Goal: Transaction & Acquisition: Book appointment/travel/reservation

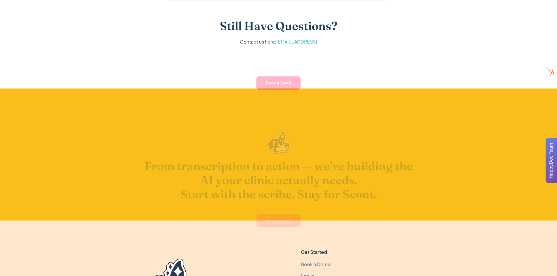
scroll to position [1763, 0]
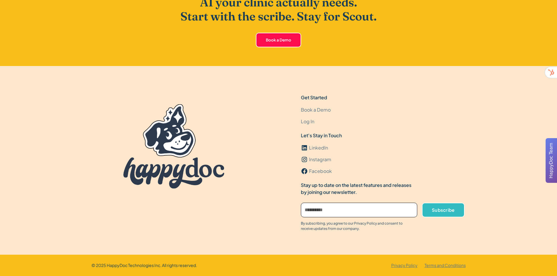
click at [325, 111] on link "Book a Demo" at bounding box center [316, 110] width 30 height 12
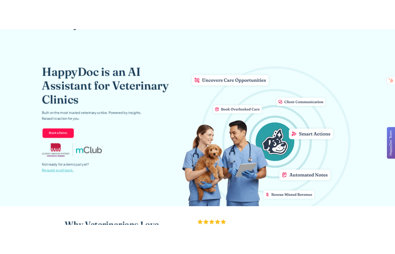
scroll to position [0, 0]
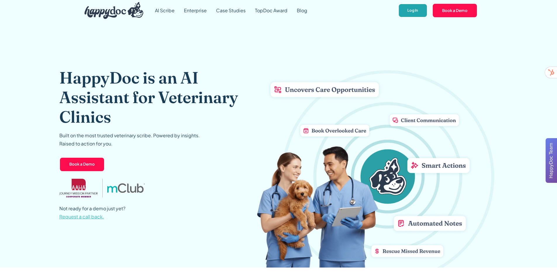
click at [403, 9] on link "Log In" at bounding box center [412, 11] width 29 height 14
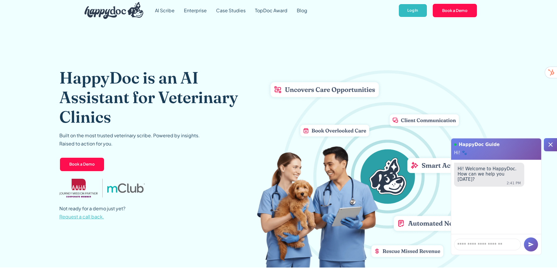
click at [347, 45] on div "HappyDoc is an AI Assistant for Veterinary Clinics Built on the most trusted ve…" at bounding box center [278, 144] width 439 height 247
click at [452, 13] on link "Book a Demo" at bounding box center [454, 10] width 45 height 15
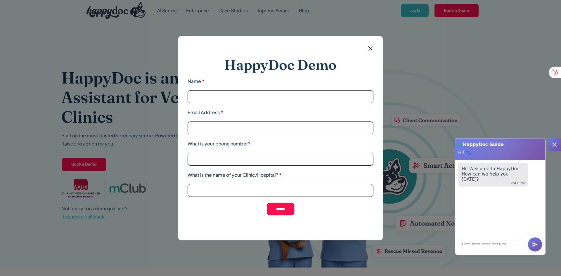
click at [288, 94] on input "Name *" at bounding box center [281, 96] width 186 height 13
click at [333, 175] on label "What is the name of your Clinic/Hospital? *" at bounding box center [281, 175] width 186 height 7
click at [333, 184] on input "What is the name of your Clinic/Hospital? *" at bounding box center [281, 190] width 186 height 13
click at [372, 48] on img at bounding box center [370, 48] width 7 height 7
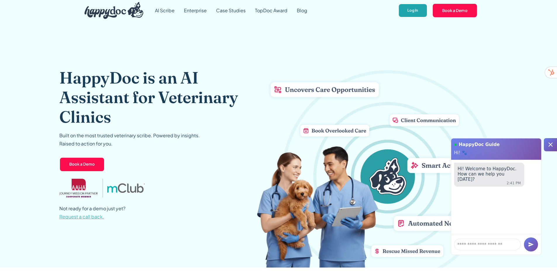
click at [416, 14] on link "Log In" at bounding box center [412, 11] width 29 height 14
click at [554, 139] on div at bounding box center [550, 144] width 13 height 13
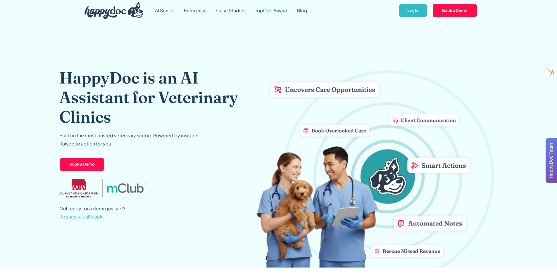
click at [73, 218] on span "Request a call back." at bounding box center [81, 217] width 45 height 6
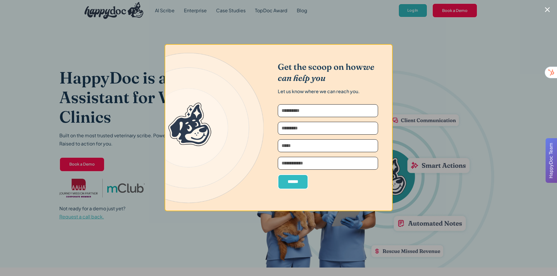
click at [318, 112] on input "Request-a-Callback" at bounding box center [328, 110] width 100 height 13
click at [253, 115] on img at bounding box center [214, 128] width 99 height 166
click at [549, 12] on div "Close modal" at bounding box center [547, 9] width 5 height 5
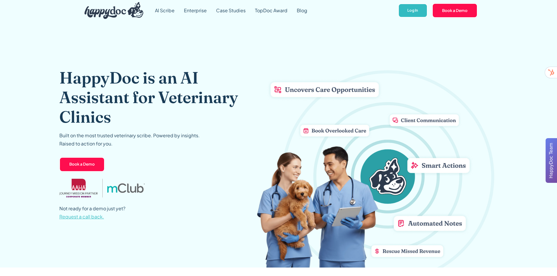
click at [550, 166] on span "HappyDoc Team" at bounding box center [551, 161] width 7 height 36
